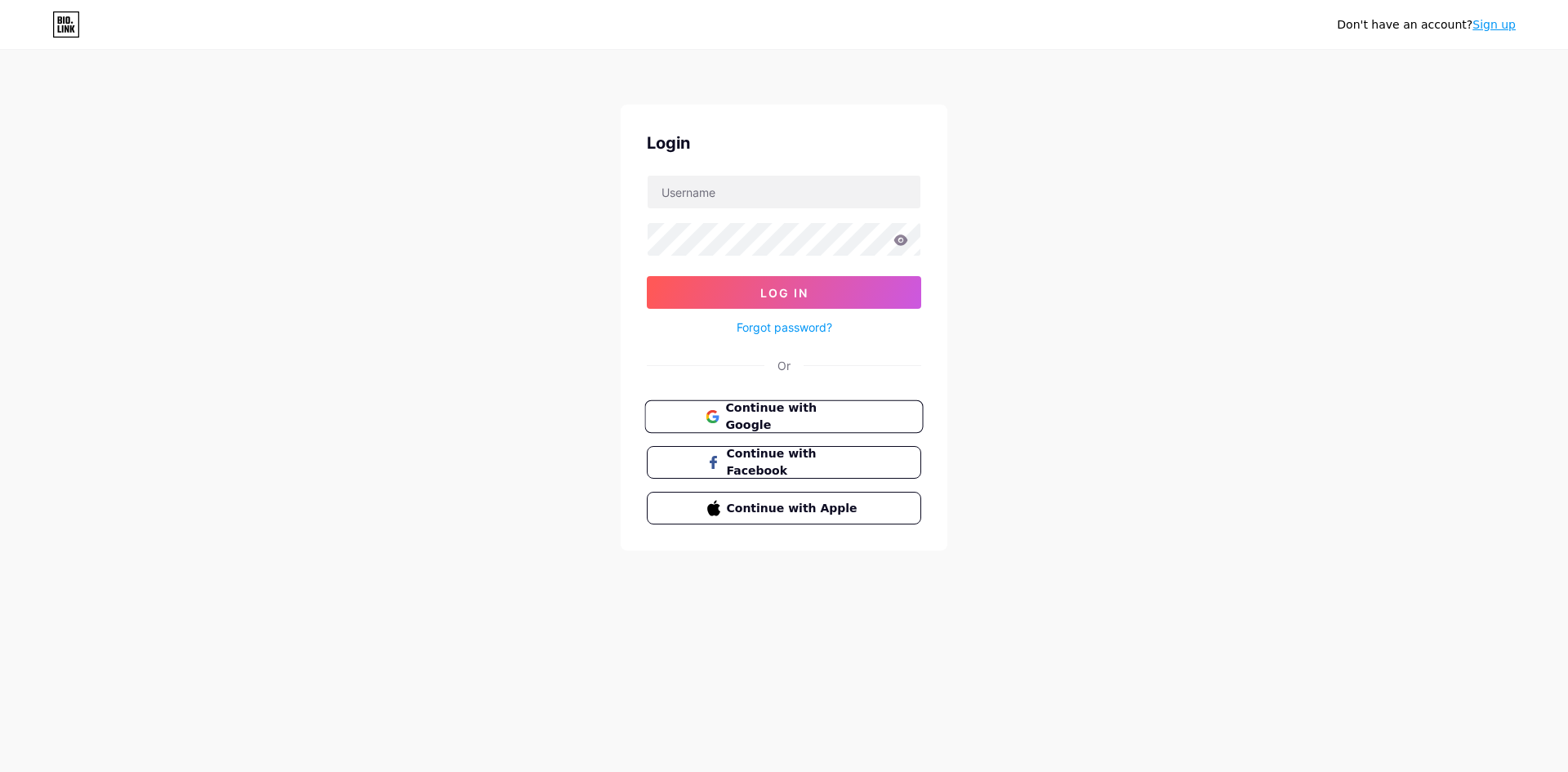
click at [751, 417] on span "Continue with Google" at bounding box center [793, 416] width 136 height 35
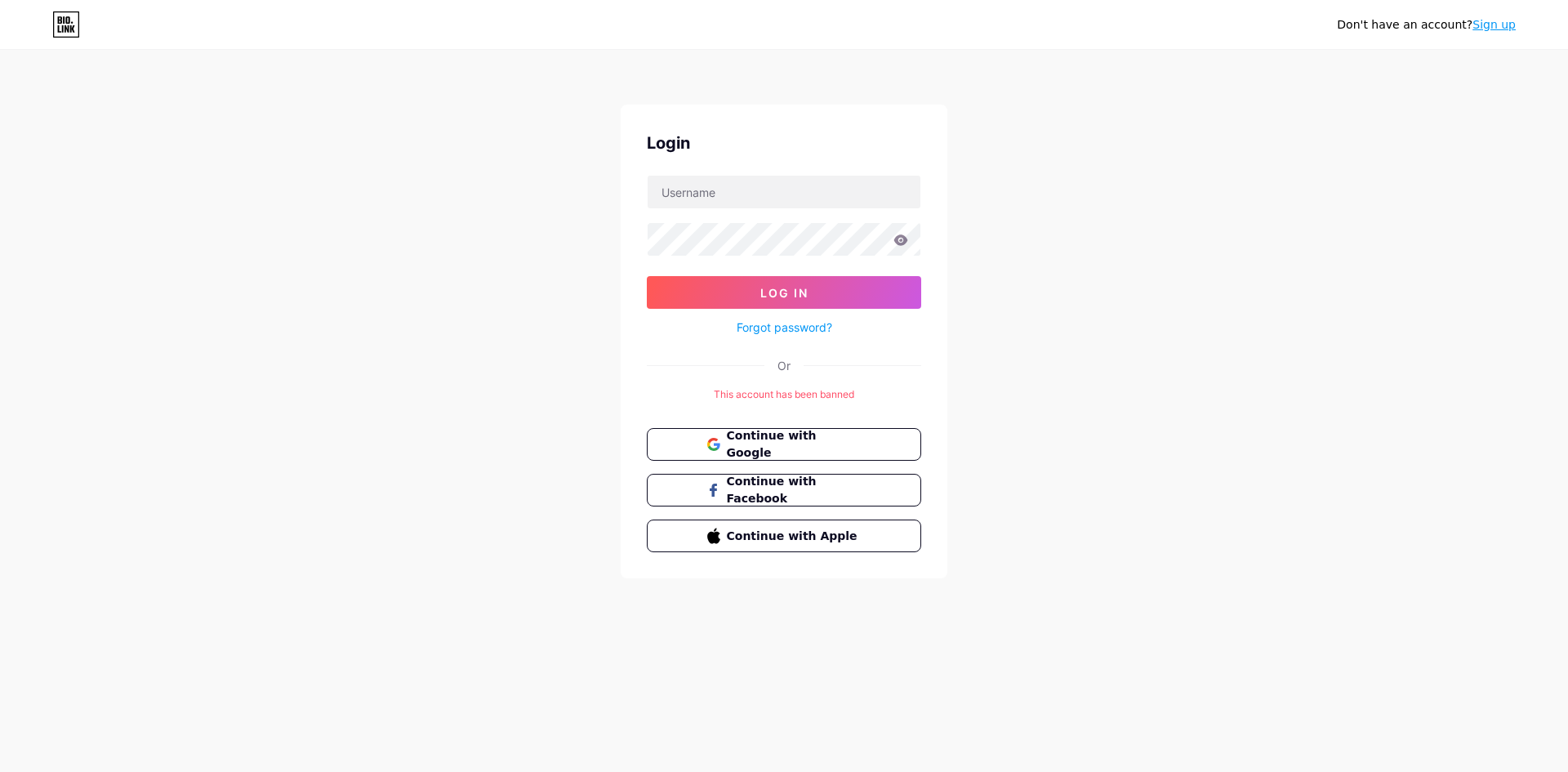
click at [415, 341] on div "Don't have an account? Sign up Login Log In Forgot password? Or This account ha…" at bounding box center [784, 315] width 1568 height 630
click at [636, 298] on div "Login Log In Forgot password? Or This account has been banned Continue with Goo…" at bounding box center [784, 341] width 327 height 474
